Goal: Information Seeking & Learning: Learn about a topic

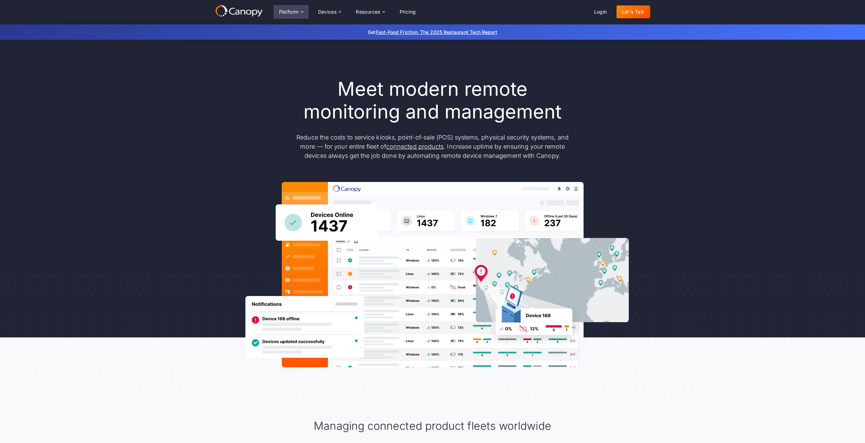
click at [287, 10] on div "Platform" at bounding box center [289, 12] width 20 height 5
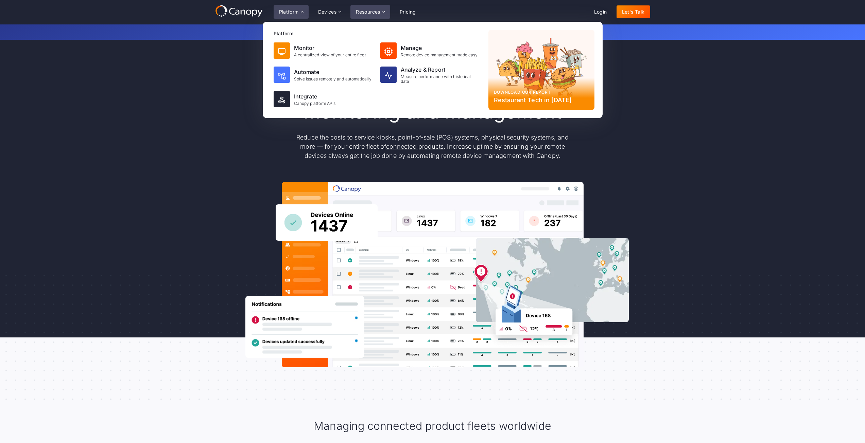
click at [380, 8] on div "Resources" at bounding box center [369, 12] width 39 height 14
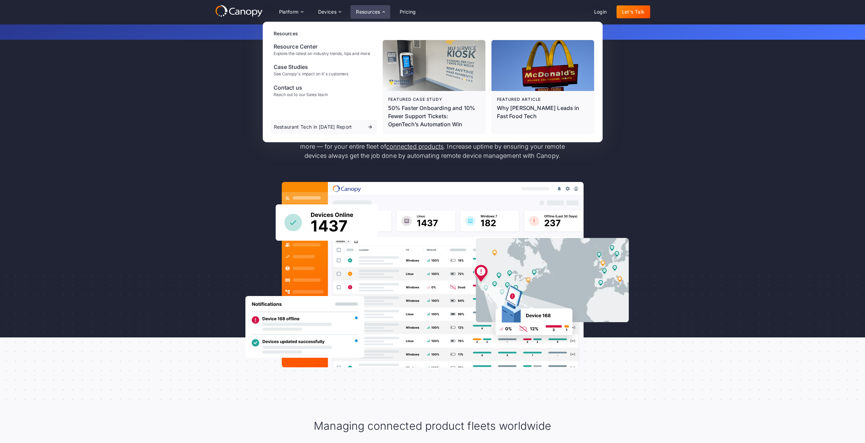
click at [278, 32] on div "Resources" at bounding box center [434, 33] width 321 height 7
click at [293, 49] on div "Resource Center" at bounding box center [322, 46] width 96 height 8
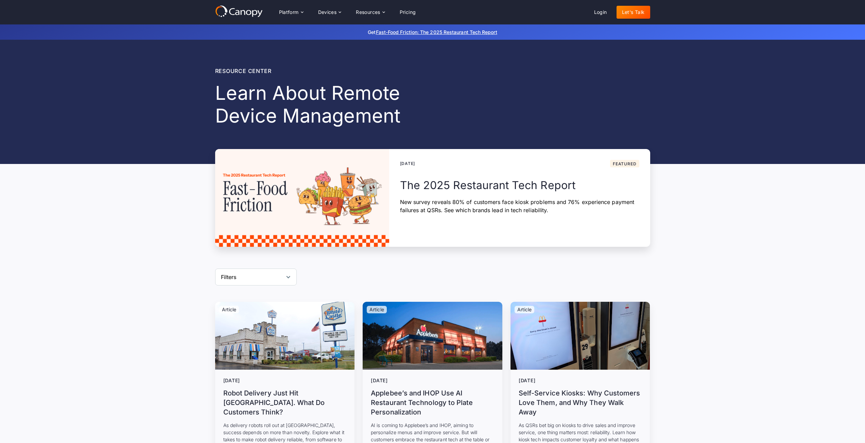
click at [250, 8] on icon at bounding box center [239, 11] width 48 height 12
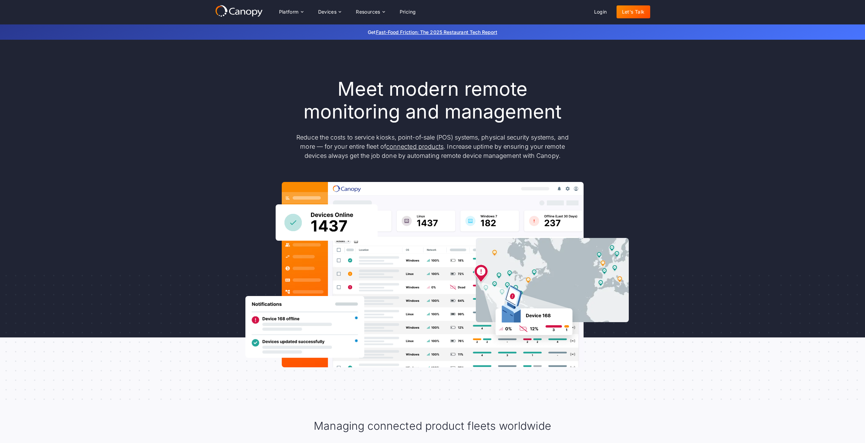
drag, startPoint x: 0, startPoint y: 0, endPoint x: 225, endPoint y: 10, distance: 224.8
drag, startPoint x: 225, startPoint y: 10, endPoint x: 307, endPoint y: 2, distance: 82.9
click at [307, 2] on div "Platform Platform Monitor A centralized view of your entire fleet Manage Remote…" at bounding box center [432, 12] width 865 height 24
click at [289, 13] on div "Platform" at bounding box center [289, 12] width 20 height 5
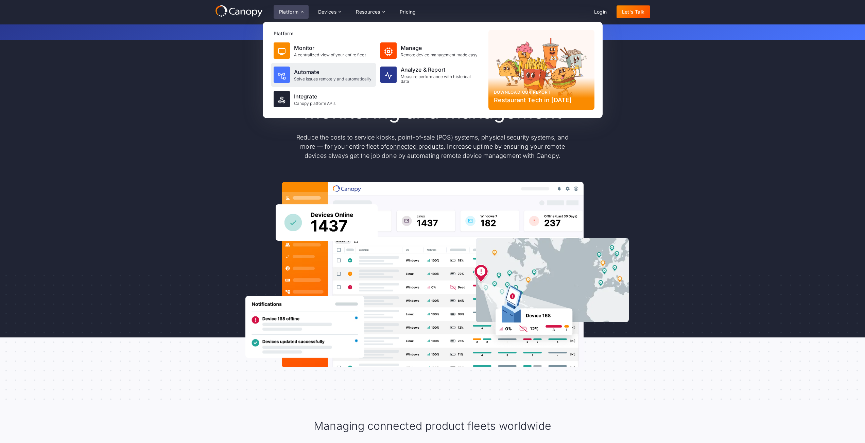
click at [299, 67] on div "Automate Solve issues remotely and automatically" at bounding box center [323, 75] width 105 height 24
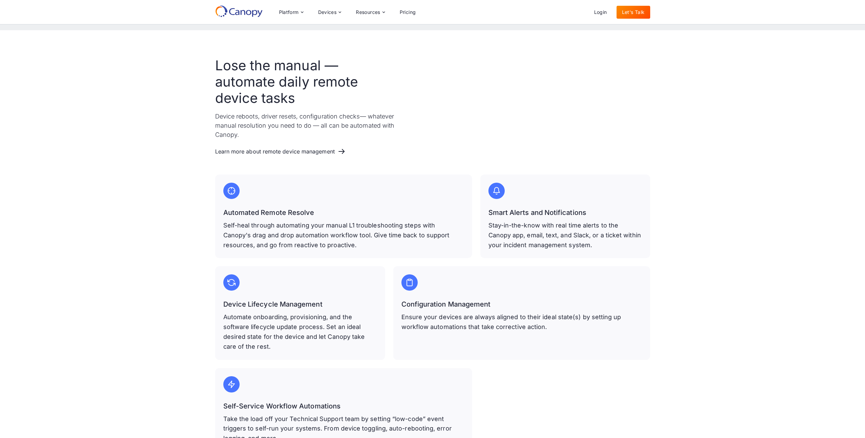
scroll to position [13, 0]
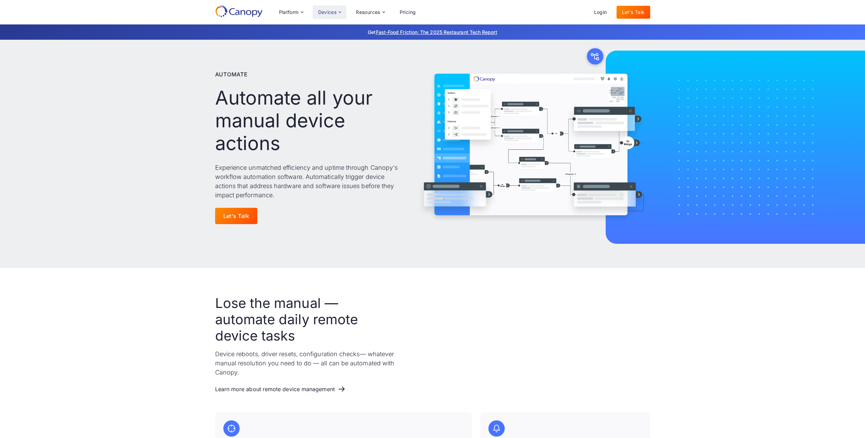
click at [324, 10] on div "Devices" at bounding box center [327, 12] width 19 height 5
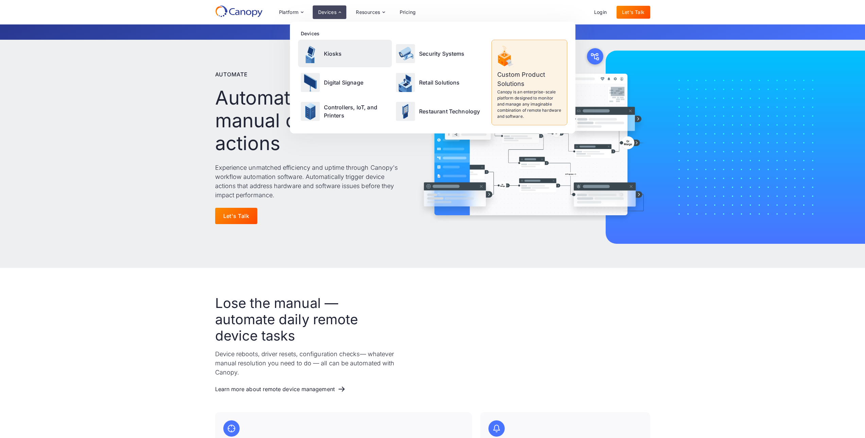
click at [332, 50] on p "Kiosks" at bounding box center [333, 54] width 18 height 8
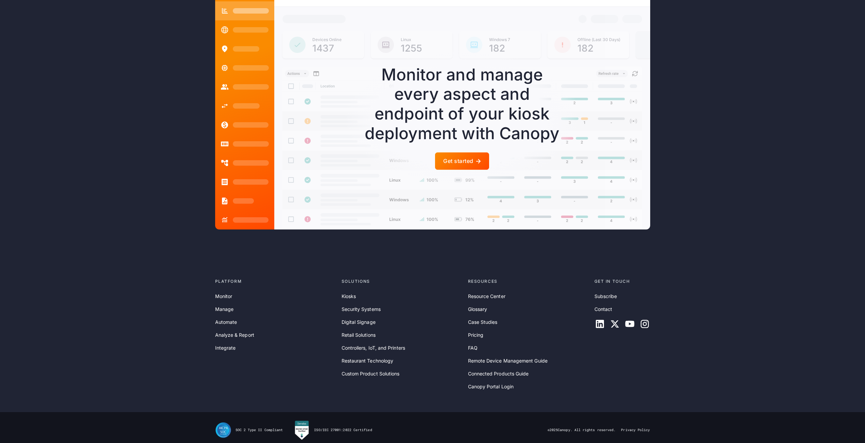
scroll to position [1829, 0]
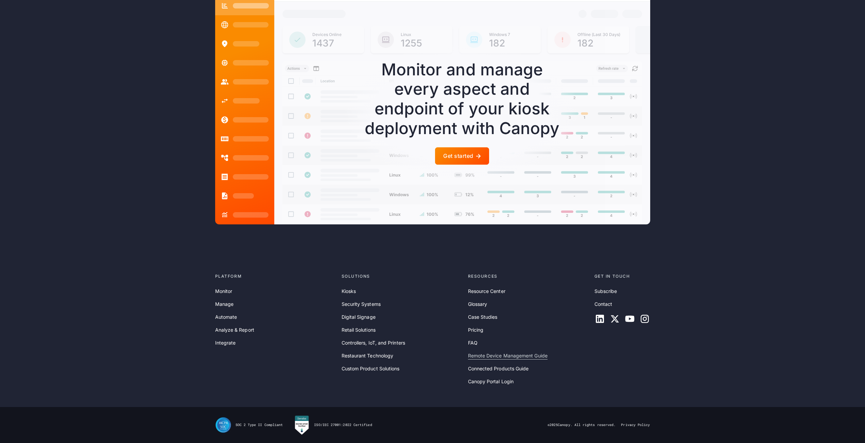
click at [478, 357] on link "Remote Device Management Guide" at bounding box center [508, 355] width 80 height 7
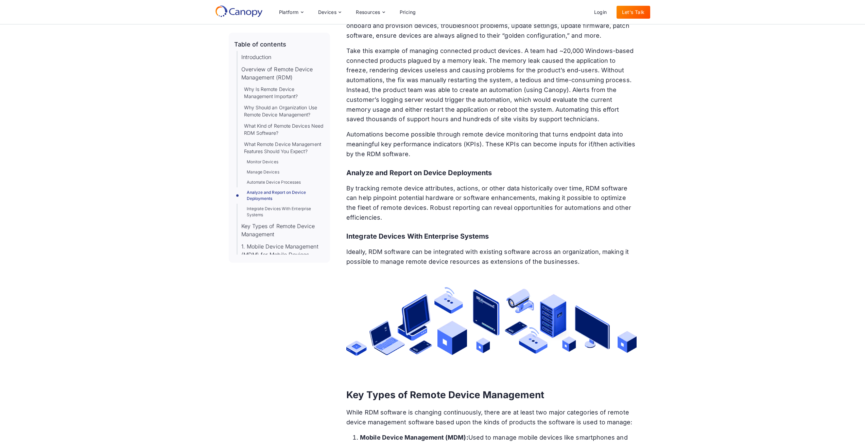
scroll to position [2141, 0]
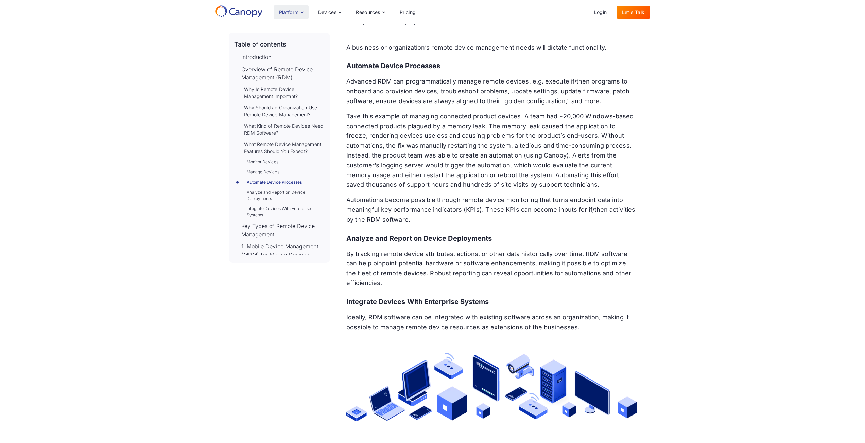
click at [288, 14] on div "Platform" at bounding box center [289, 12] width 20 height 5
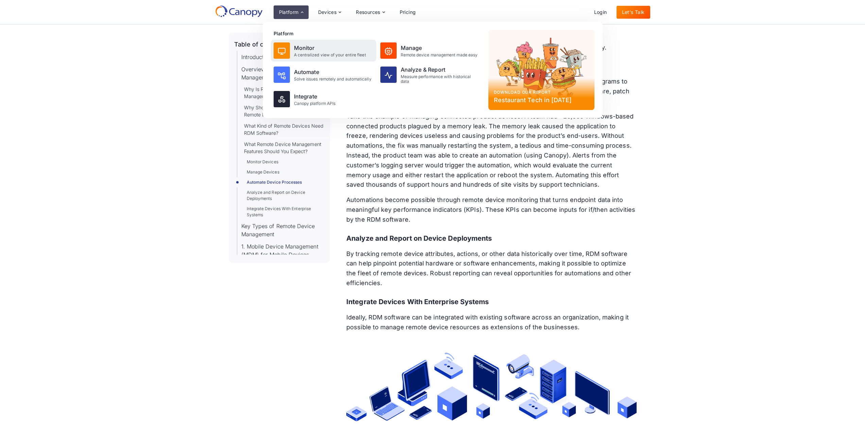
click at [312, 58] on div "Monitor A centralized view of your entire fleet" at bounding box center [323, 51] width 105 height 22
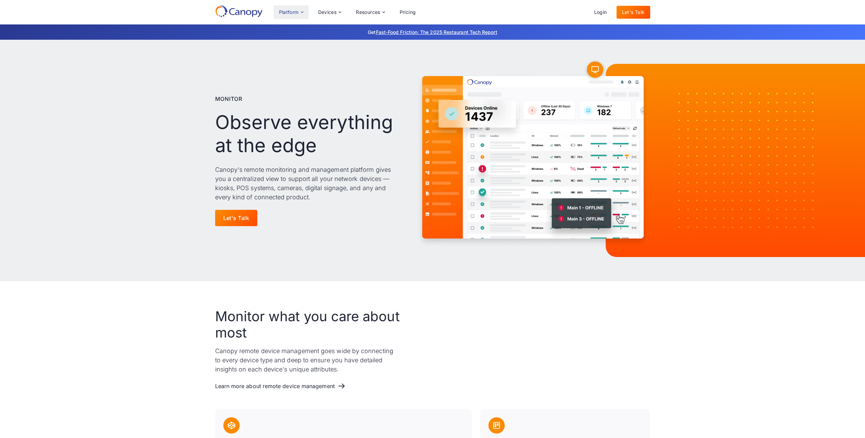
click at [287, 11] on div "Platform" at bounding box center [289, 12] width 20 height 5
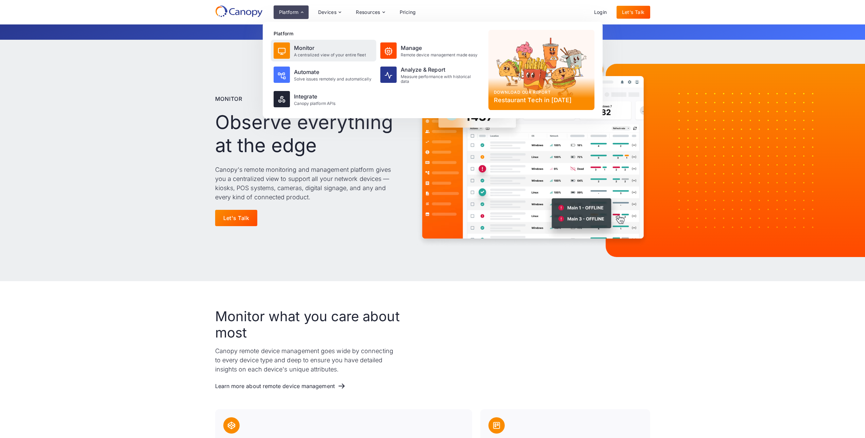
click at [295, 48] on div "Monitor" at bounding box center [330, 48] width 72 height 8
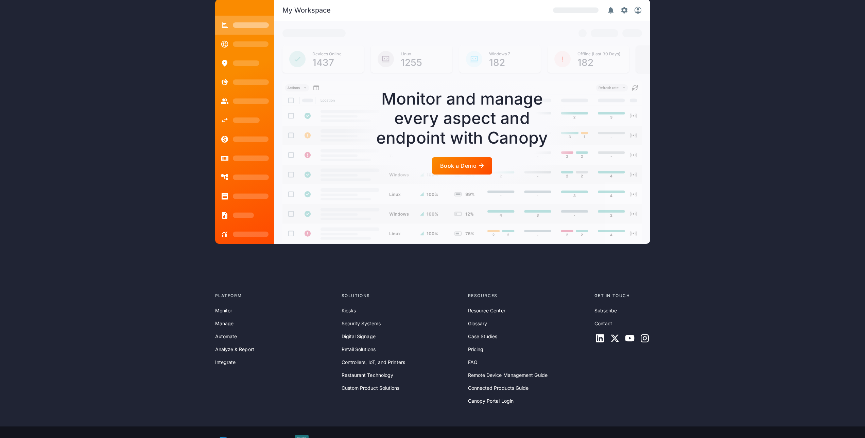
scroll to position [1560, 0]
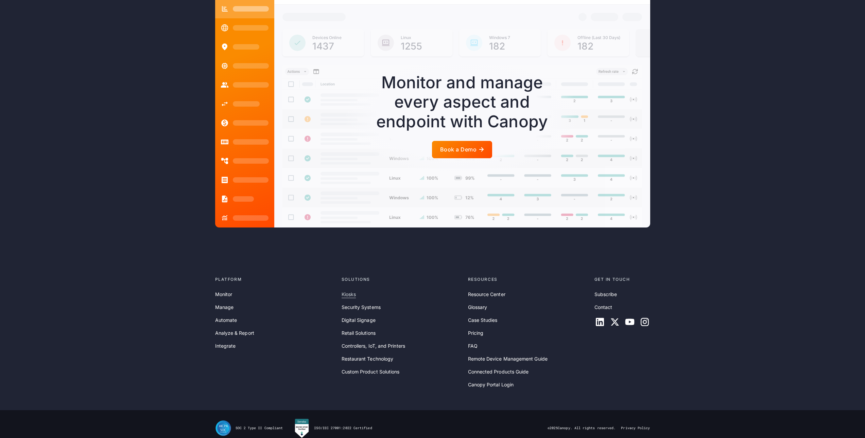
click at [355, 291] on link "Kiosks" at bounding box center [348, 294] width 14 height 7
